Goal: Check status

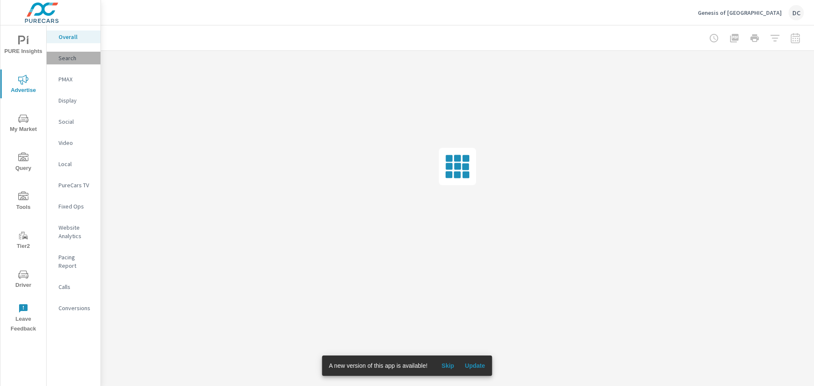
click at [76, 56] on p "Search" at bounding box center [76, 58] width 35 height 8
click at [483, 365] on span "Update" at bounding box center [475, 366] width 20 height 8
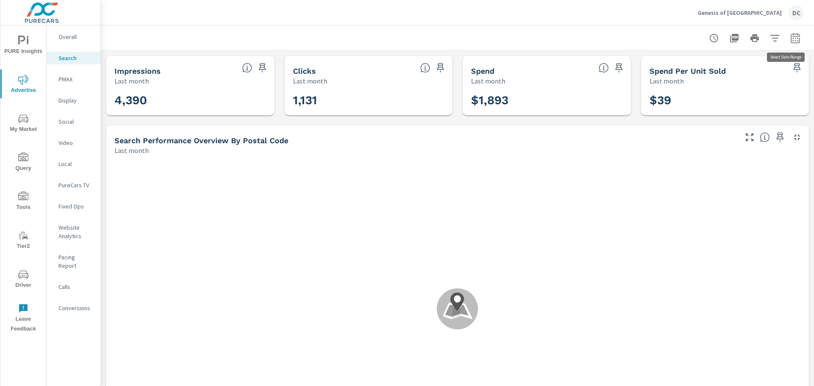
click at [791, 39] on icon "button" at bounding box center [796, 38] width 10 height 10
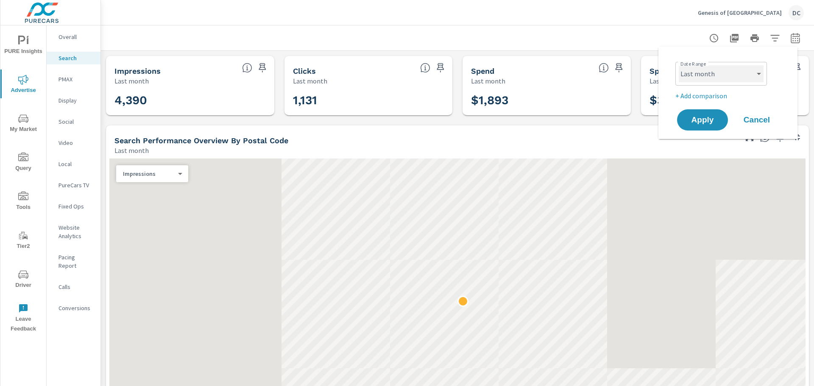
click at [749, 67] on select "Custom Yesterday Last week Last 7 days Last 14 days Last 30 days Last 45 days L…" at bounding box center [721, 73] width 85 height 17
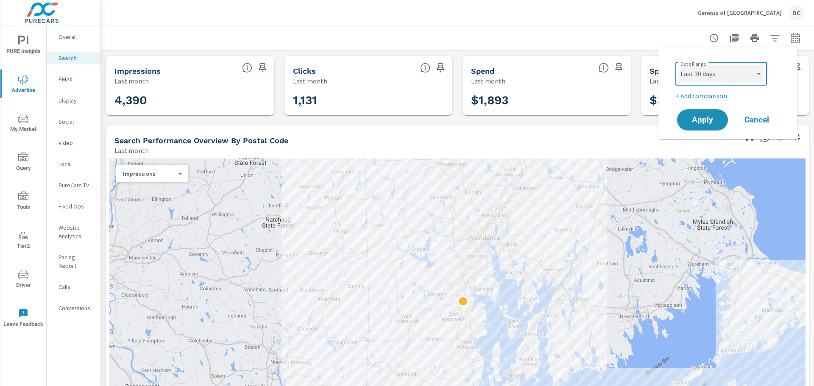
click at [679, 65] on select "Custom Yesterday Last week Last 7 days Last 14 days Last 30 days Last 45 days L…" at bounding box center [721, 73] width 85 height 17
select select "Last 30 days"
click at [705, 117] on span "Apply" at bounding box center [703, 120] width 35 height 8
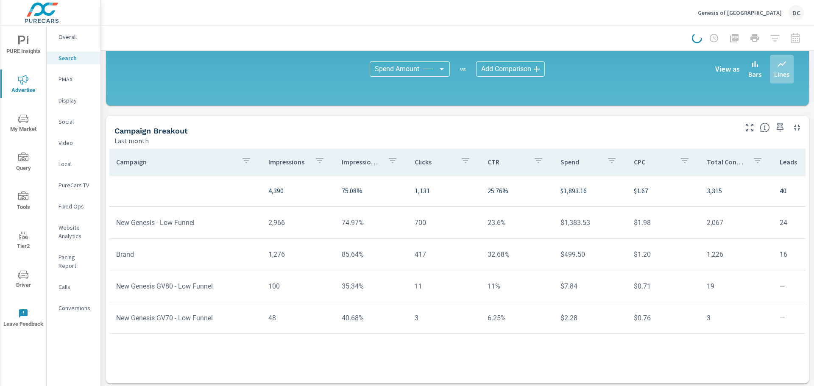
scroll to position [569, 0]
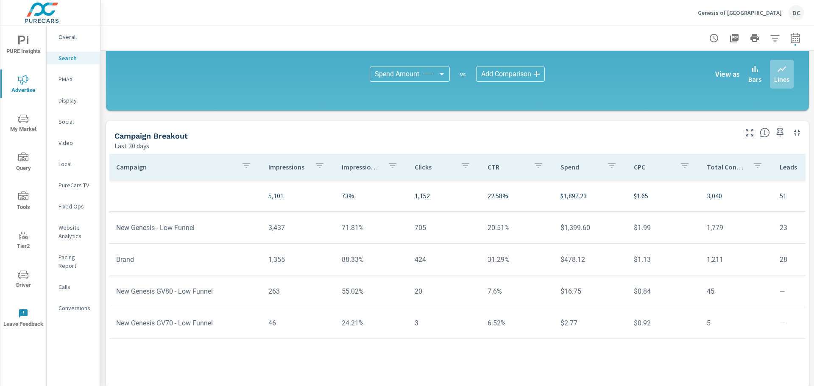
scroll to position [569, 0]
